Goal: Task Accomplishment & Management: Use online tool/utility

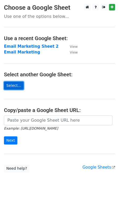
click at [19, 86] on link "Select..." at bounding box center [14, 86] width 20 height 8
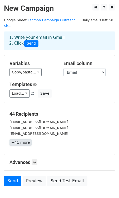
click at [20, 139] on link "+41 more" at bounding box center [20, 142] width 22 height 7
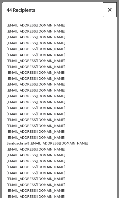
click at [110, 10] on span "×" at bounding box center [109, 9] width 5 height 7
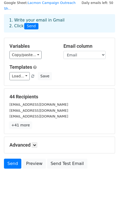
scroll to position [18, 0]
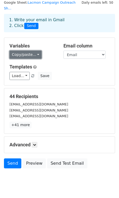
click at [35, 51] on link "Copy/paste..." at bounding box center [25, 55] width 32 height 8
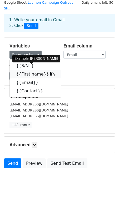
click at [31, 70] on link "{{First name}}" at bounding box center [35, 74] width 51 height 8
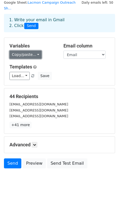
click at [30, 51] on link "Copy/paste..." at bounding box center [25, 55] width 32 height 8
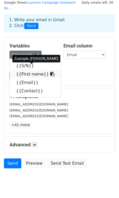
click at [35, 70] on link "{{First name}}" at bounding box center [35, 74] width 51 height 8
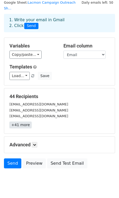
click at [24, 122] on link "+41 more" at bounding box center [20, 125] width 22 height 7
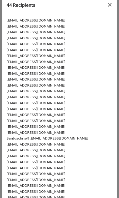
scroll to position [0, 0]
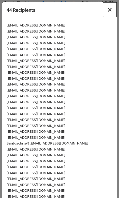
click at [110, 10] on span "×" at bounding box center [109, 9] width 5 height 7
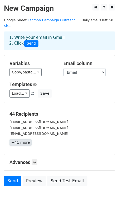
click at [19, 139] on link "+41 more" at bounding box center [20, 142] width 22 height 7
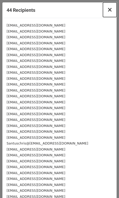
click at [109, 8] on span "×" at bounding box center [109, 9] width 5 height 7
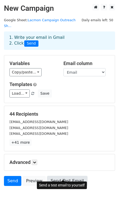
click at [67, 176] on link "Send Test Email" at bounding box center [67, 181] width 40 height 10
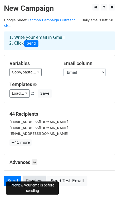
click at [37, 176] on link "Preview" at bounding box center [34, 181] width 23 height 10
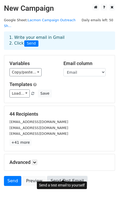
click at [55, 176] on link "Send Test Email" at bounding box center [67, 181] width 40 height 10
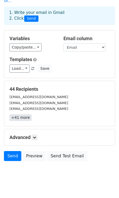
scroll to position [26, 0]
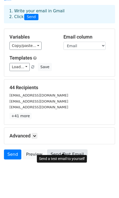
click at [59, 150] on link "Send Test Email" at bounding box center [67, 155] width 40 height 10
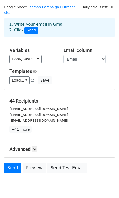
scroll to position [0, 0]
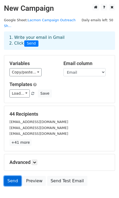
click at [13, 176] on link "Send" at bounding box center [12, 181] width 17 height 10
